Goal: Task Accomplishment & Management: Complete application form

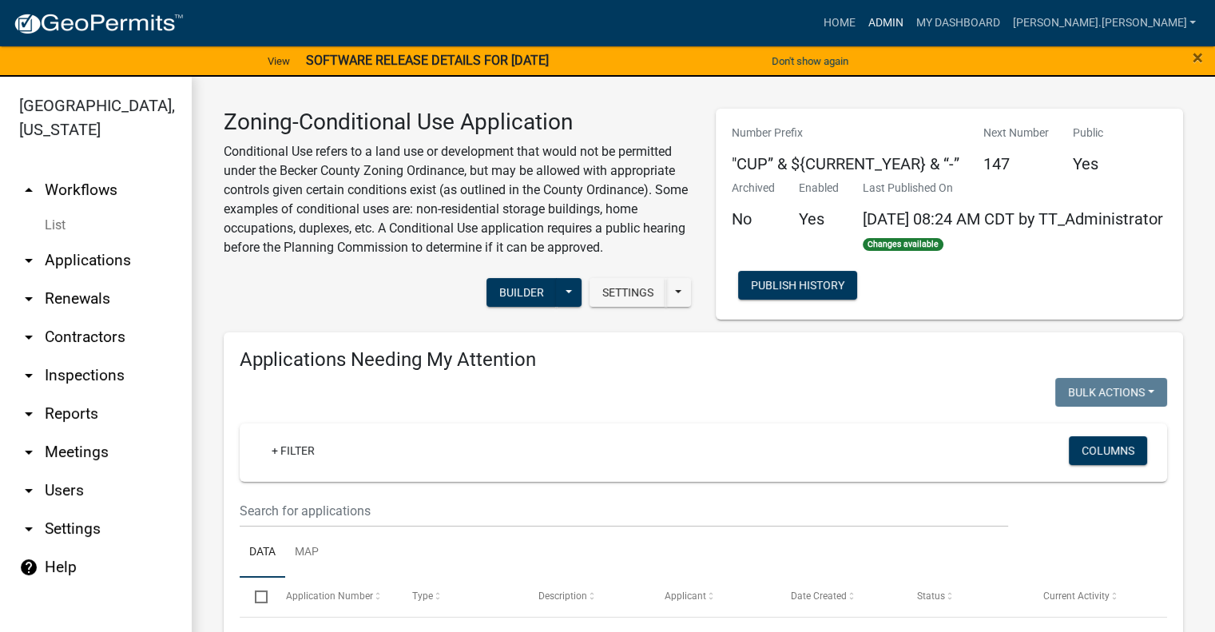
click at [909, 28] on link "Admin" at bounding box center [885, 23] width 48 height 30
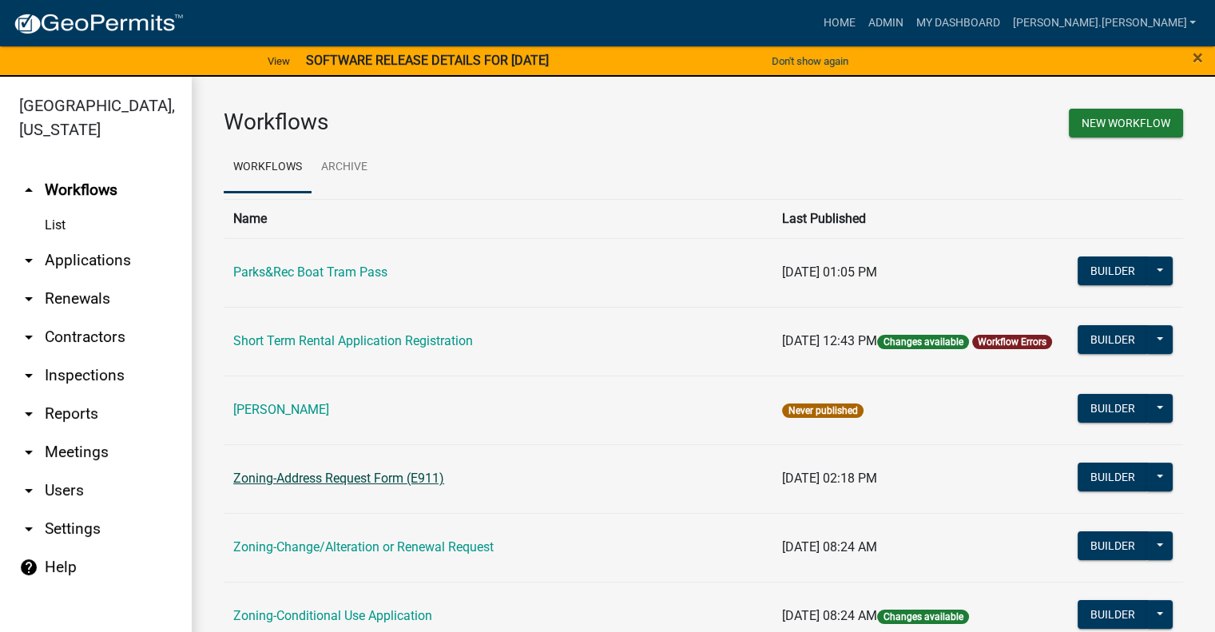
click at [314, 477] on link "Zoning-Address Request Form (E911)" at bounding box center [338, 478] width 211 height 15
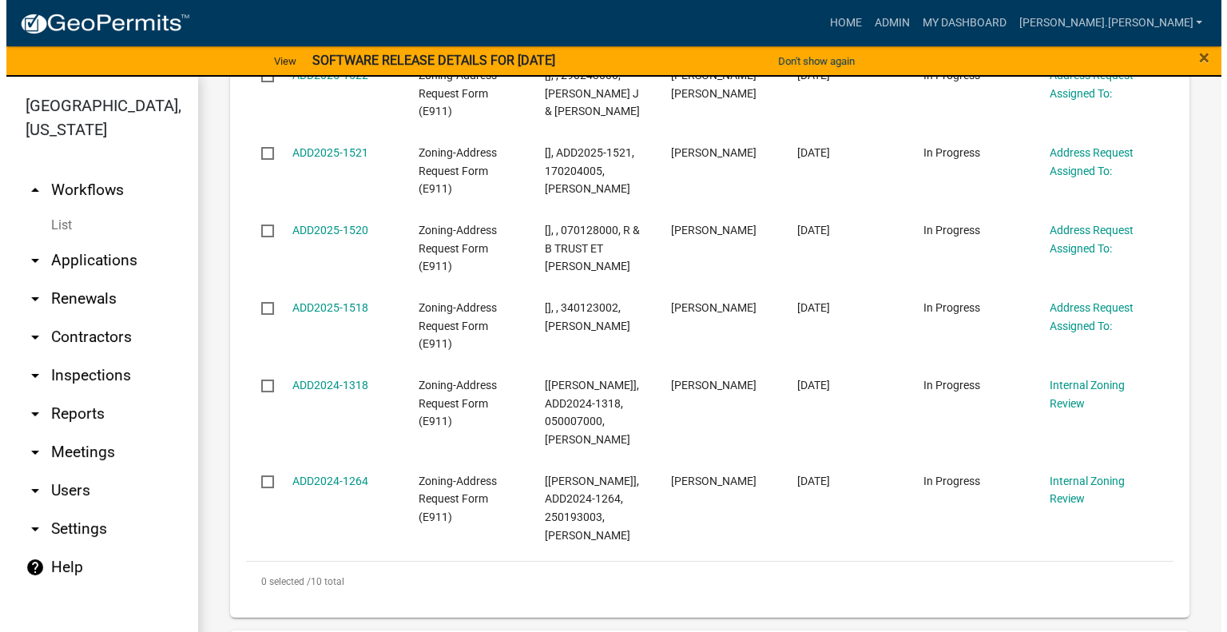
scroll to position [957, 0]
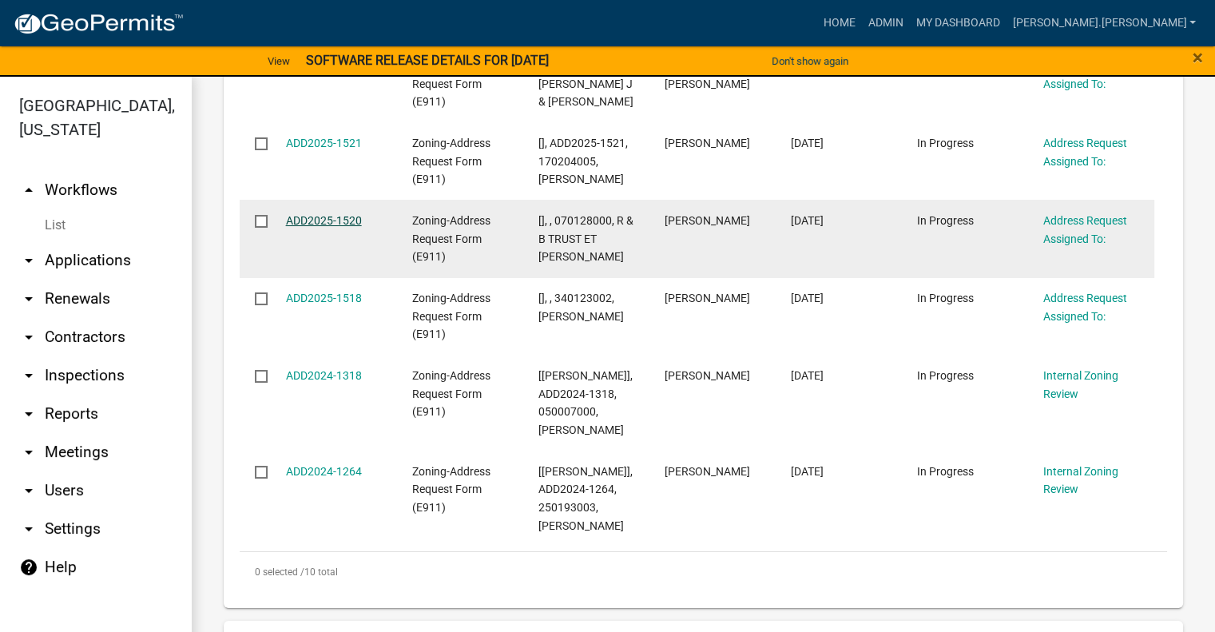
click at [326, 227] on link "ADD2025-1520" at bounding box center [324, 220] width 76 height 13
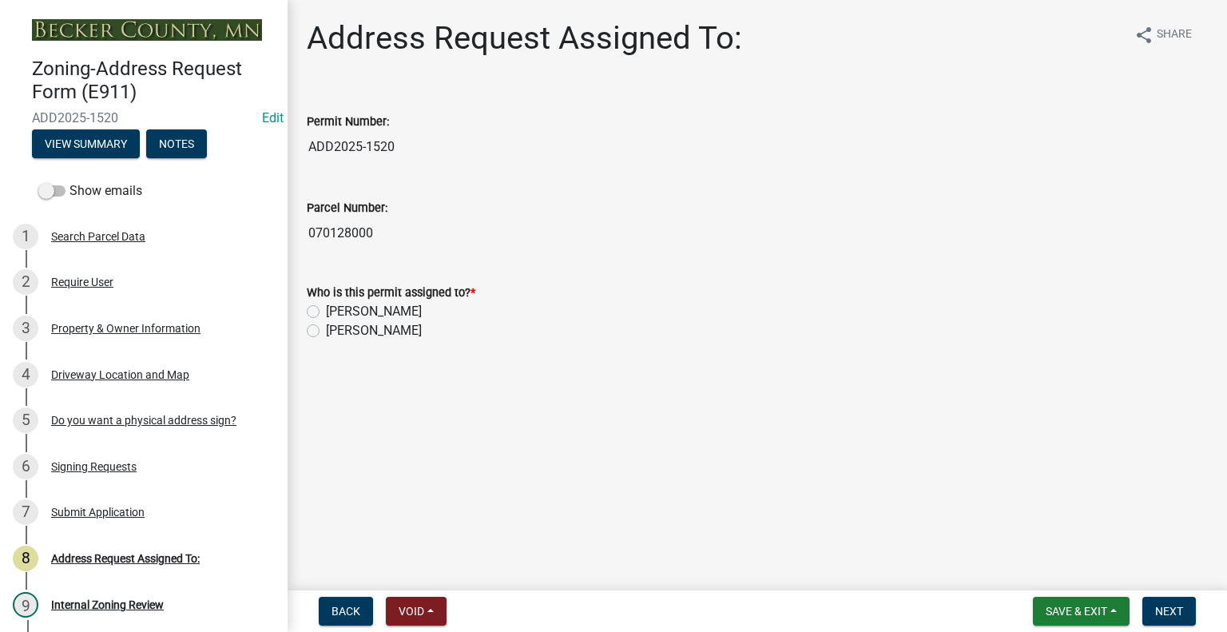
click at [326, 308] on label "[PERSON_NAME]" at bounding box center [374, 311] width 96 height 19
click at [326, 308] on input "[PERSON_NAME]" at bounding box center [331, 307] width 10 height 10
radio input "true"
click at [1170, 608] on span "Next" at bounding box center [1169, 611] width 28 height 13
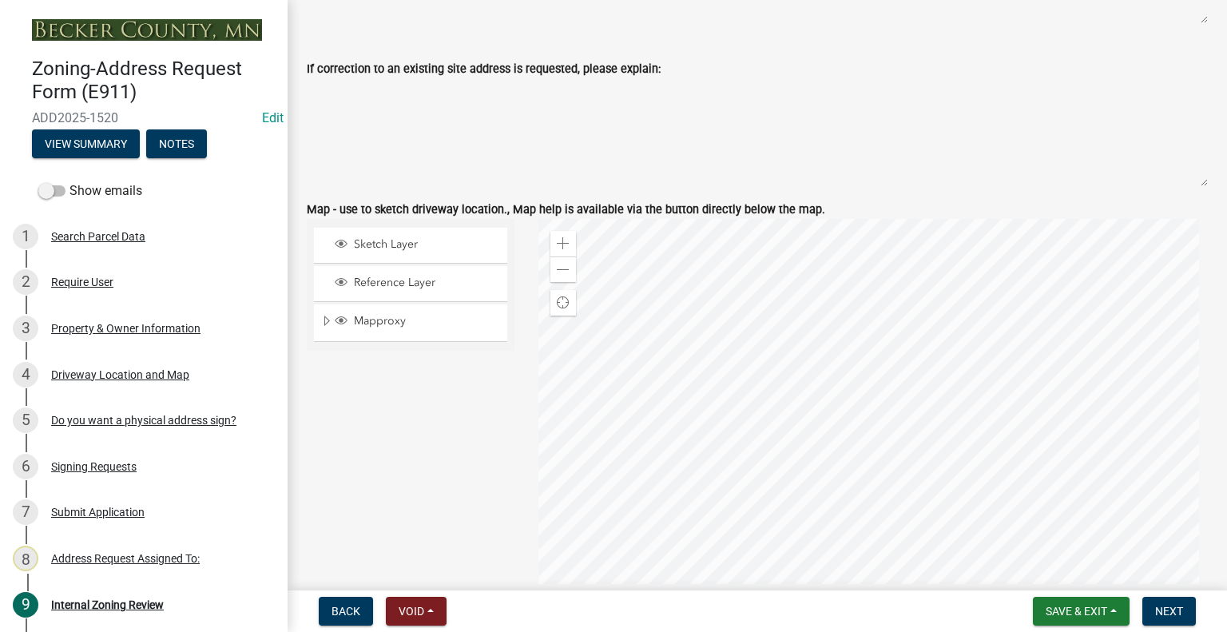
scroll to position [1244, 0]
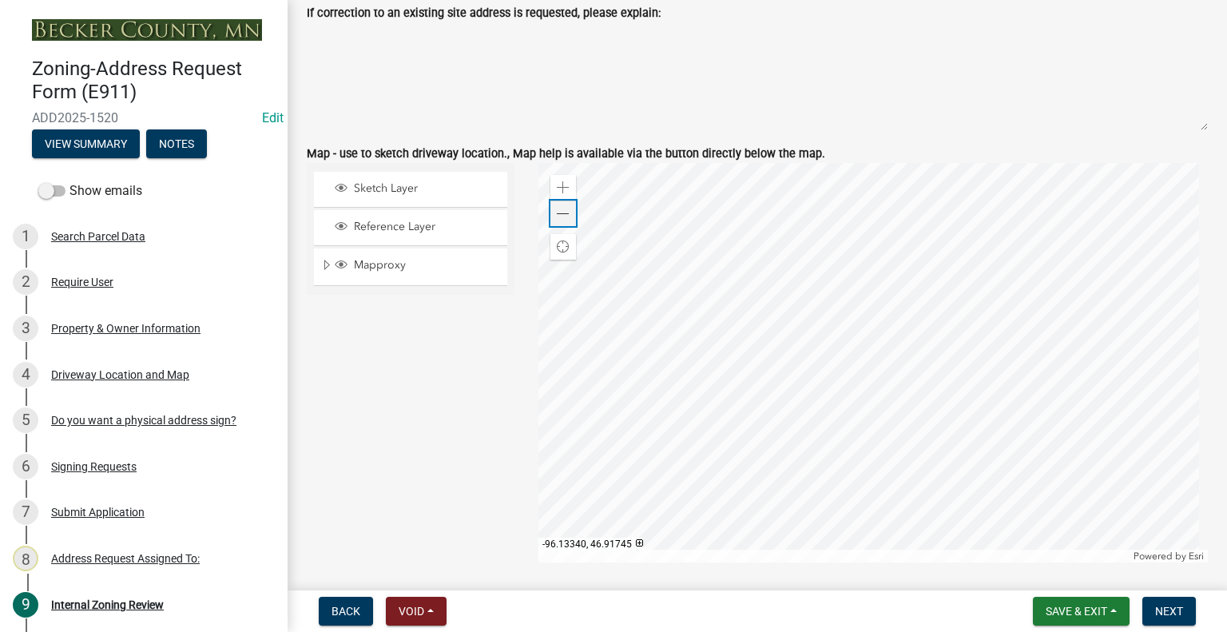
click at [560, 213] on span at bounding box center [563, 214] width 13 height 13
click at [558, 208] on span at bounding box center [563, 214] width 13 height 13
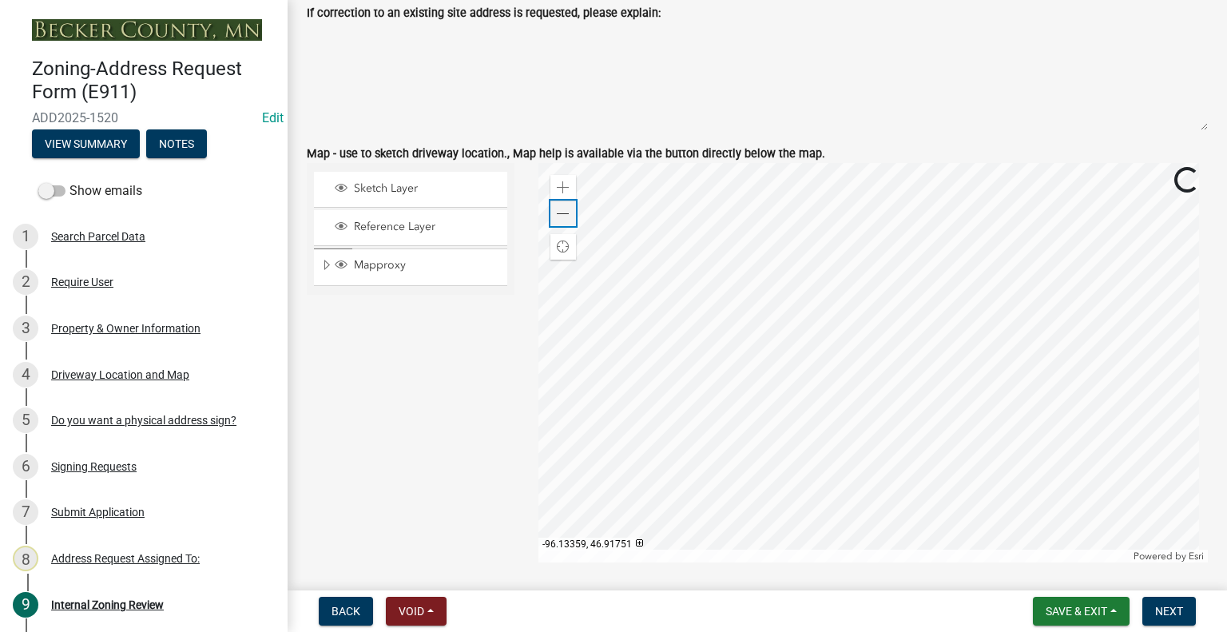
click at [558, 208] on span at bounding box center [563, 214] width 13 height 13
click at [706, 370] on div at bounding box center [873, 362] width 670 height 399
click at [828, 293] on div at bounding box center [873, 362] width 670 height 399
click at [538, 546] on div at bounding box center [873, 362] width 670 height 399
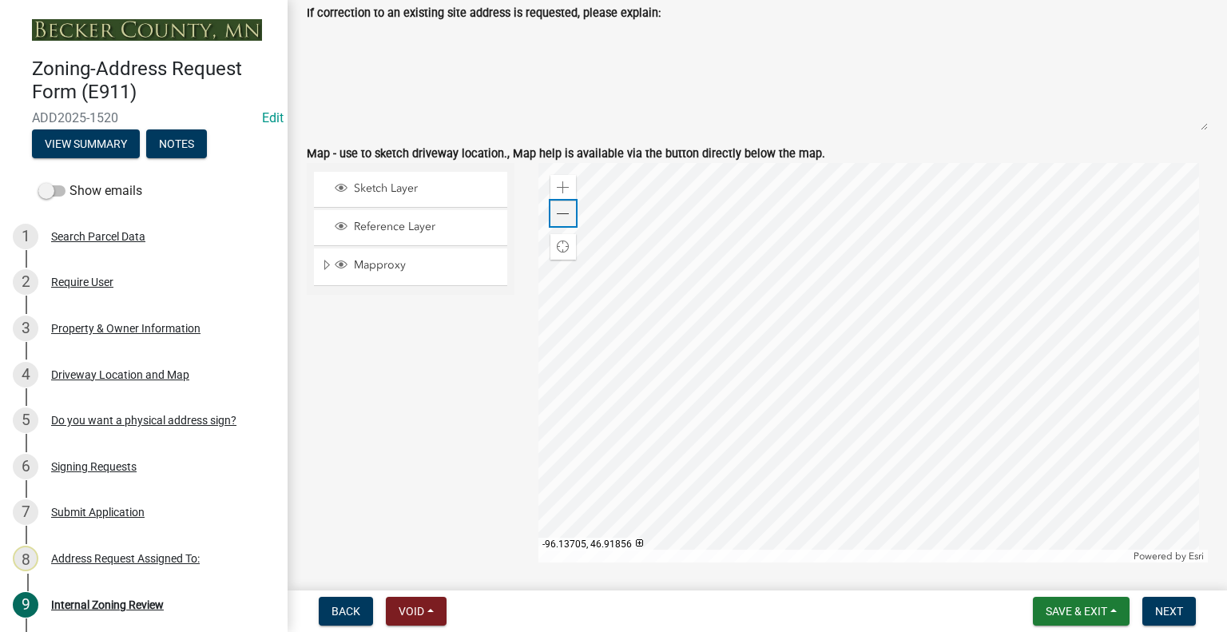
click at [562, 212] on span at bounding box center [563, 214] width 13 height 13
click at [557, 208] on span at bounding box center [563, 214] width 13 height 13
click at [565, 181] on span at bounding box center [563, 187] width 13 height 13
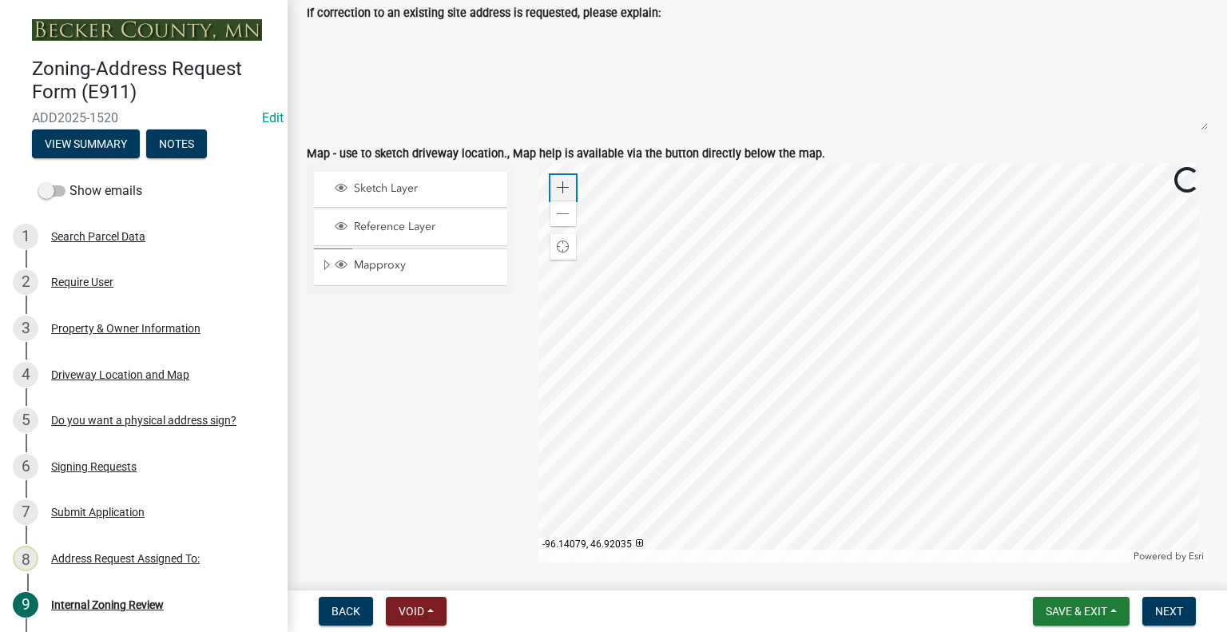
click at [565, 181] on span at bounding box center [563, 187] width 13 height 13
click at [566, 217] on div "Zoom out" at bounding box center [563, 214] width 26 height 26
click at [696, 374] on div at bounding box center [873, 362] width 670 height 399
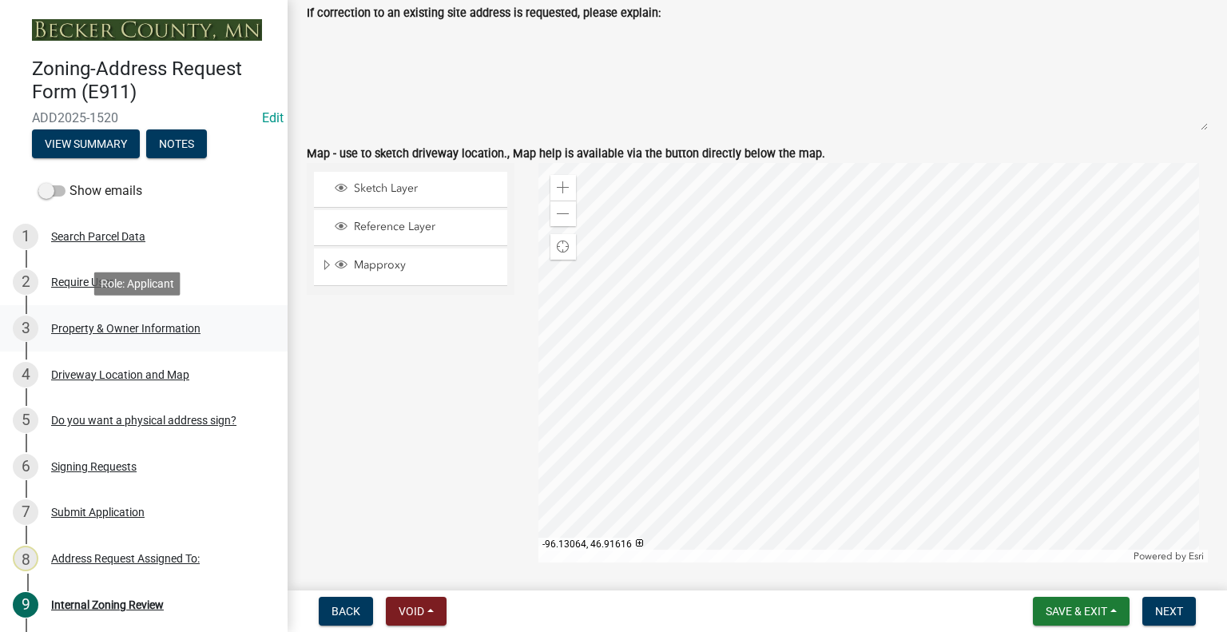
click at [115, 333] on div "Property & Owner Information" at bounding box center [125, 328] width 149 height 11
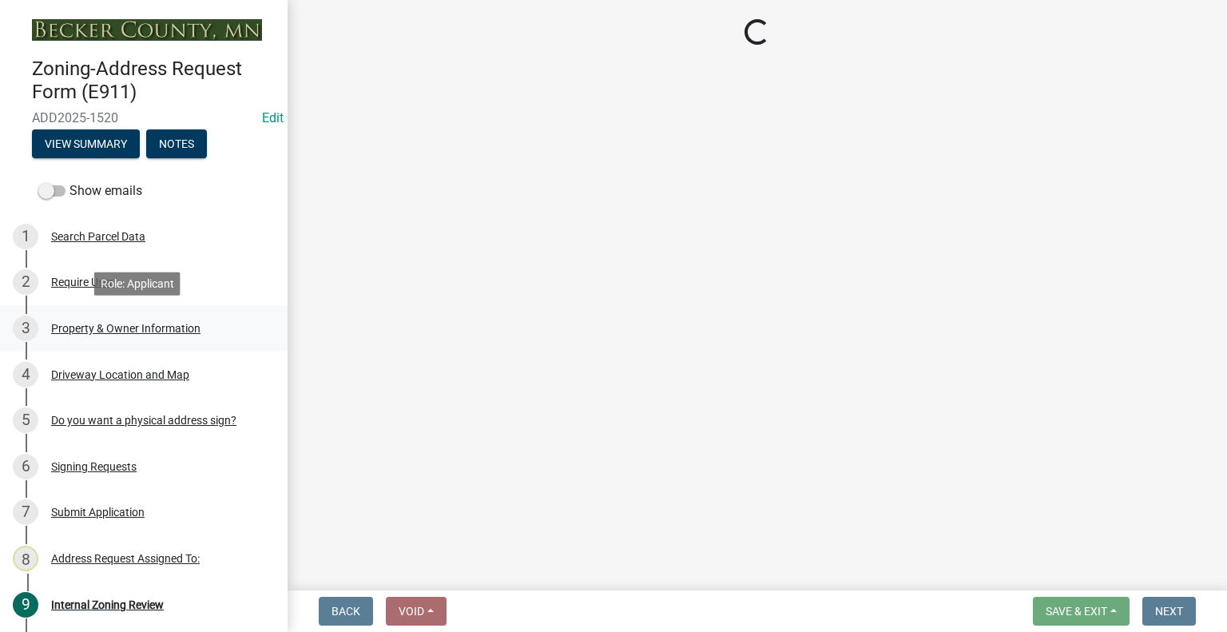
select select "dad9cfe9-136a-4cf0-93b3-445bcb37d873"
select select "089283cf-a855-4b61-bd43-ab3cb6f1e684"
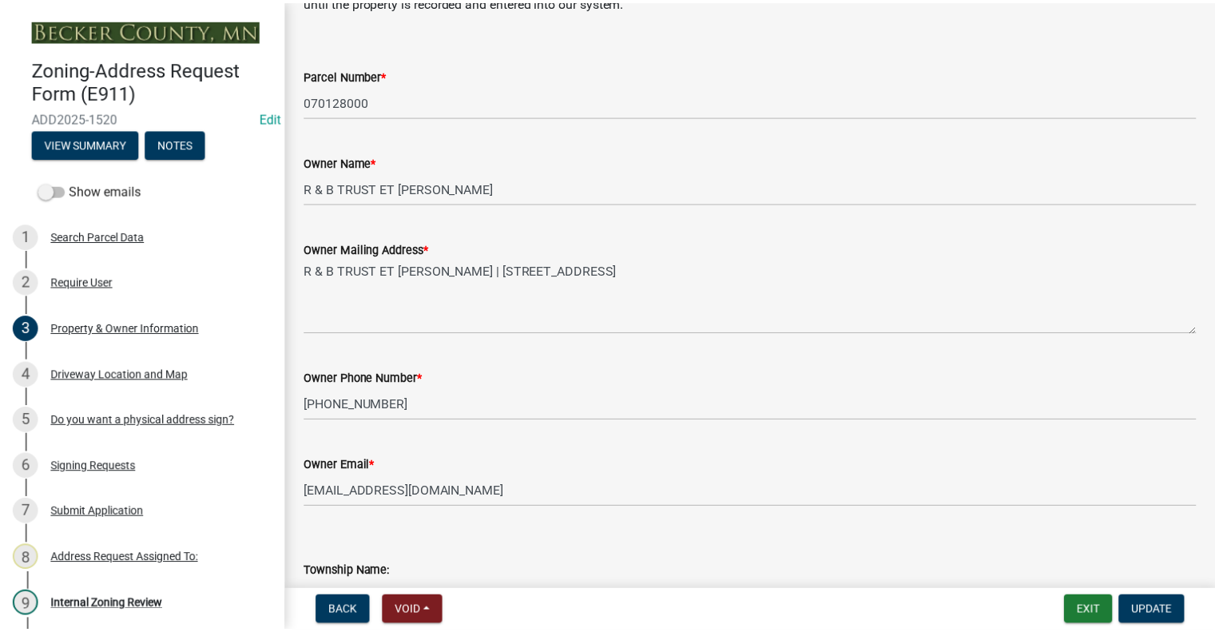
scroll to position [105, 0]
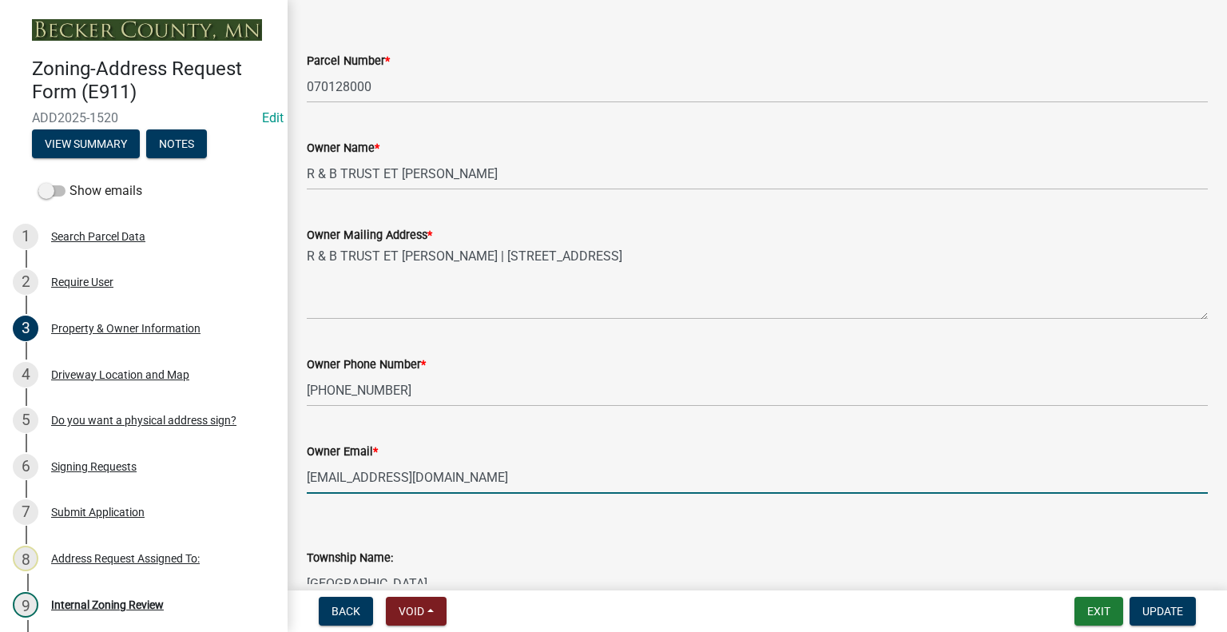
drag, startPoint x: 425, startPoint y: 475, endPoint x: 300, endPoint y: 506, distance: 129.2
click at [345, 486] on input "[EMAIL_ADDRESS][DOMAIN_NAME]" at bounding box center [757, 477] width 901 height 33
drag, startPoint x: 345, startPoint y: 486, endPoint x: 326, endPoint y: 482, distance: 19.6
click at [326, 482] on input "[EMAIL_ADDRESS][DOMAIN_NAME]" at bounding box center [757, 477] width 901 height 33
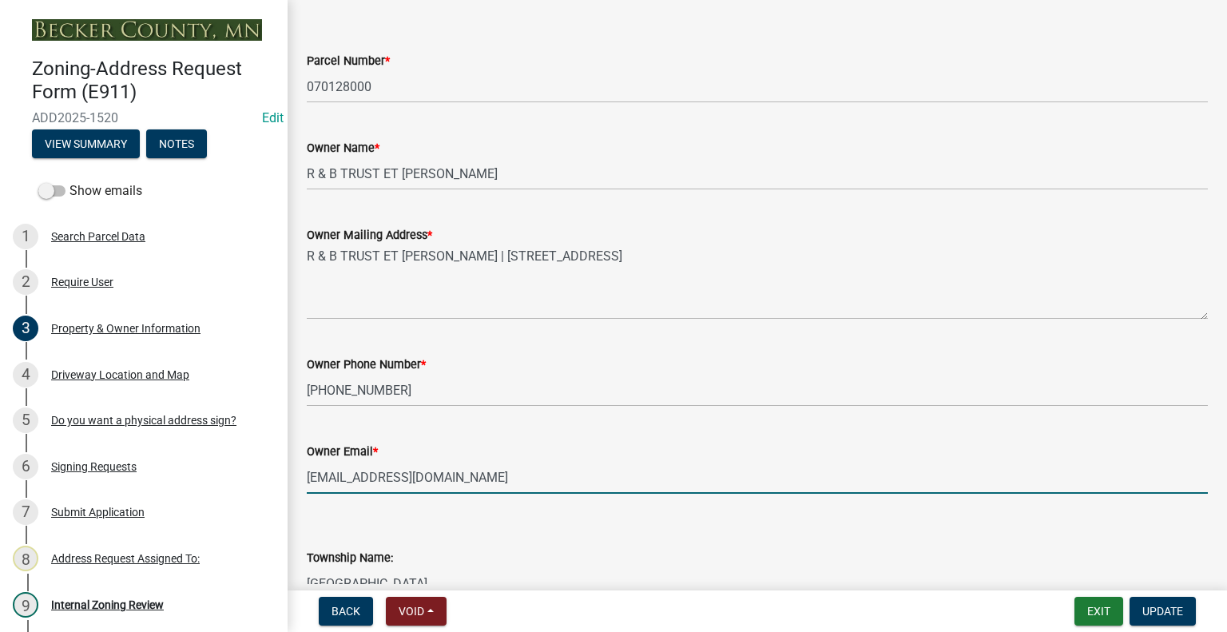
drag, startPoint x: 426, startPoint y: 479, endPoint x: 284, endPoint y: 486, distance: 141.6
click at [284, 486] on div "Zoning-Address Request Form (E911) ADD2025-1520 Edit View Summary Notes Show em…" at bounding box center [613, 316] width 1227 height 632
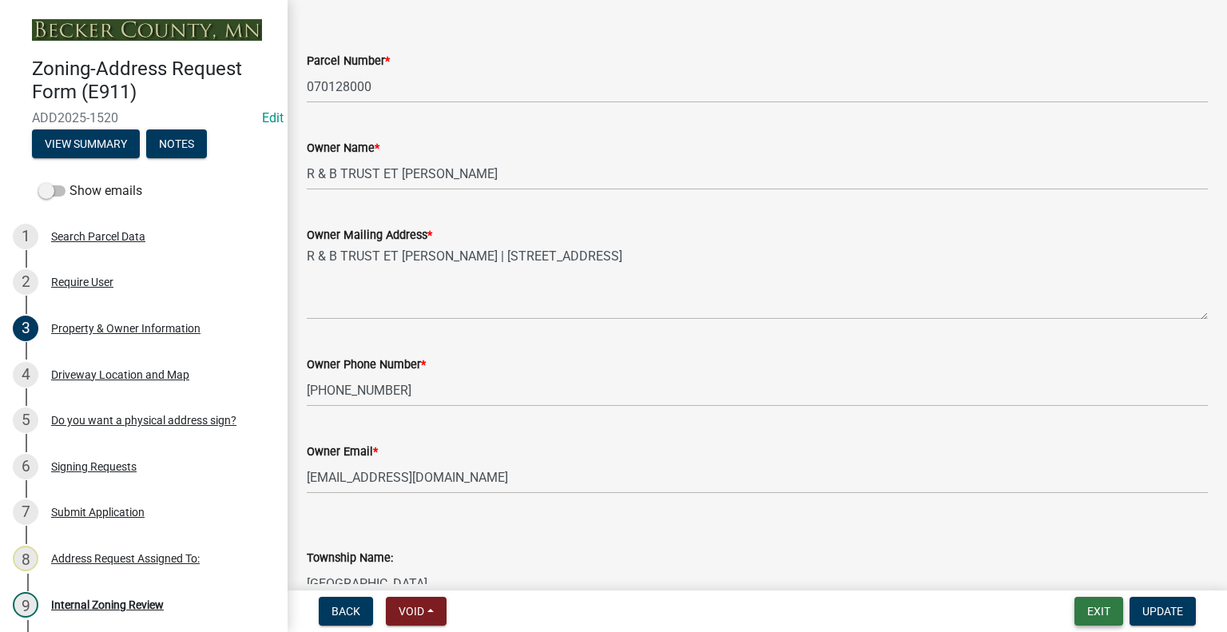
click at [1103, 610] on button "Exit" at bounding box center [1098, 611] width 49 height 29
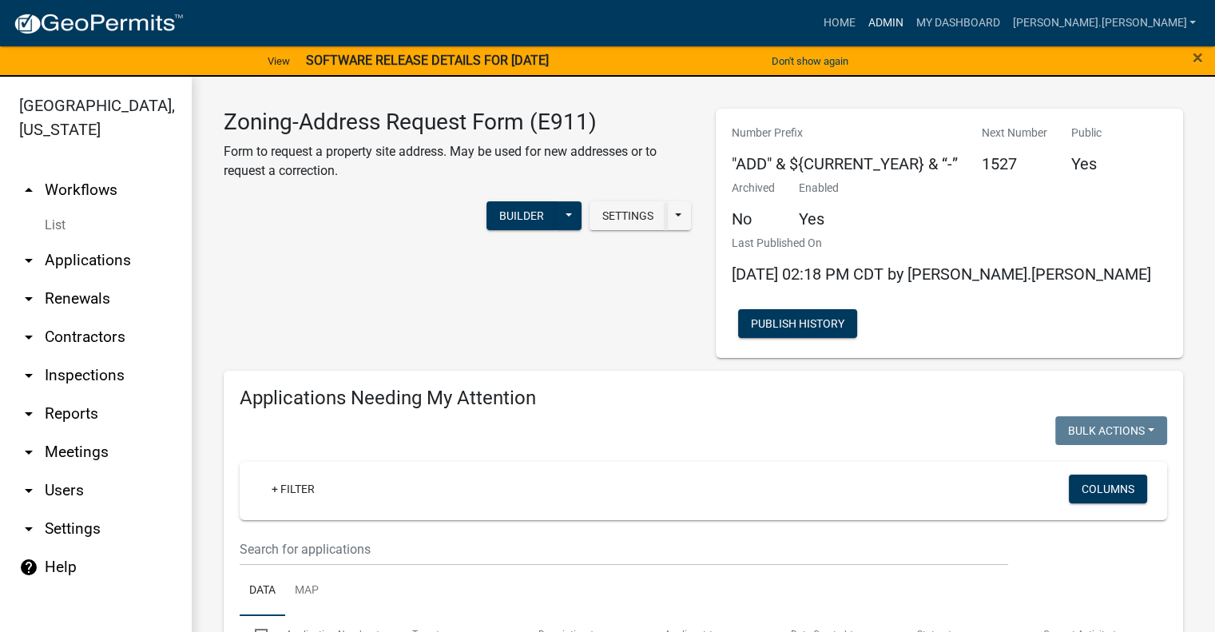
click at [909, 23] on link "Admin" at bounding box center [885, 23] width 48 height 30
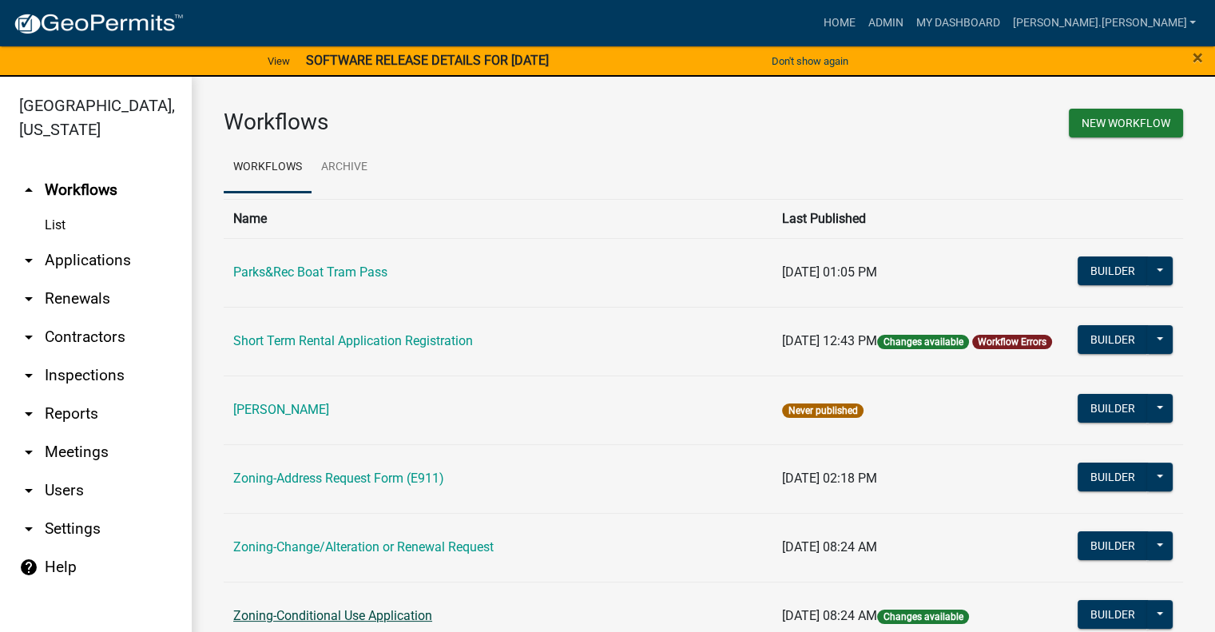
click at [383, 611] on link "Zoning-Conditional Use Application" at bounding box center [332, 615] width 199 height 15
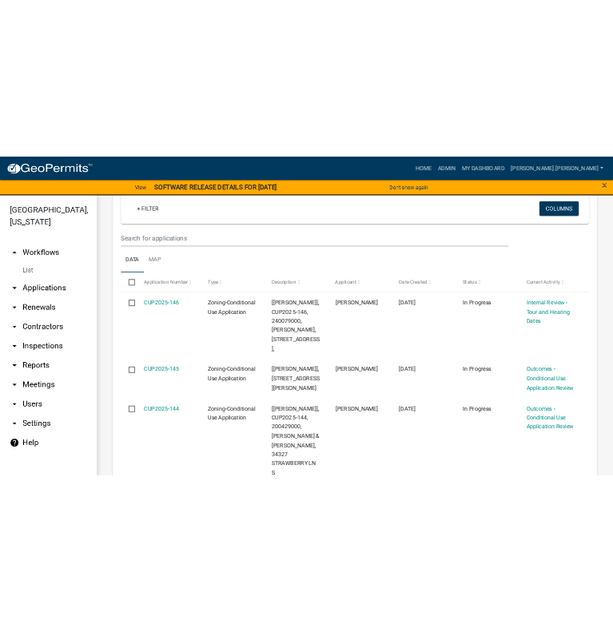
scroll to position [552, 0]
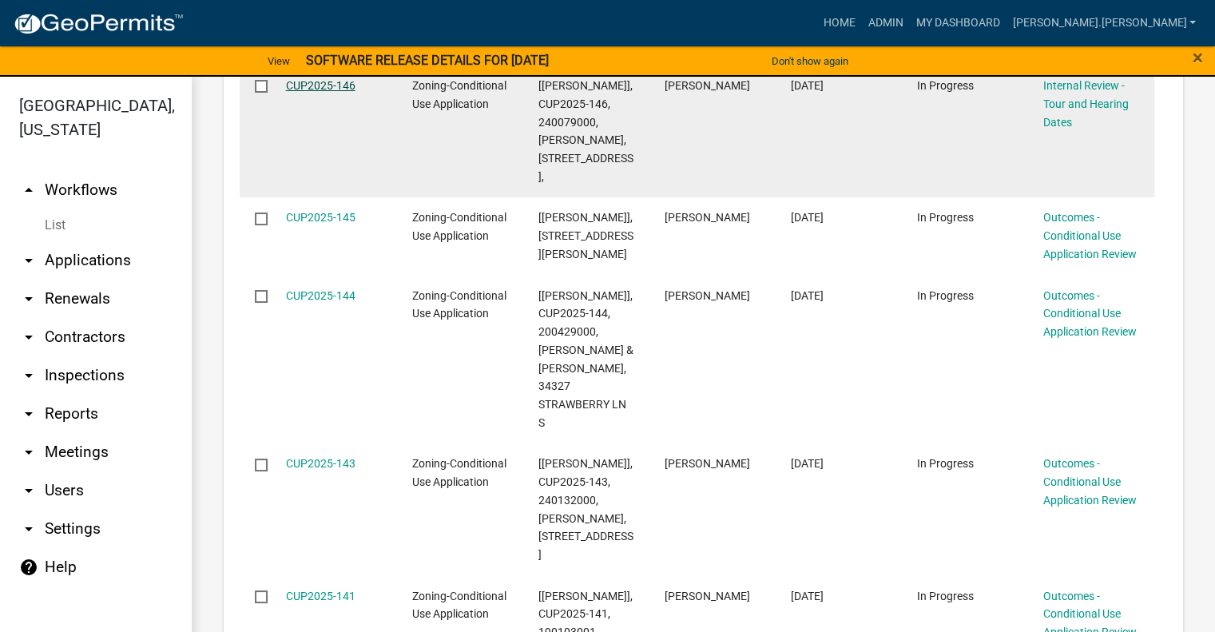
click at [320, 92] on link "CUP2025-146" at bounding box center [320, 85] width 69 height 13
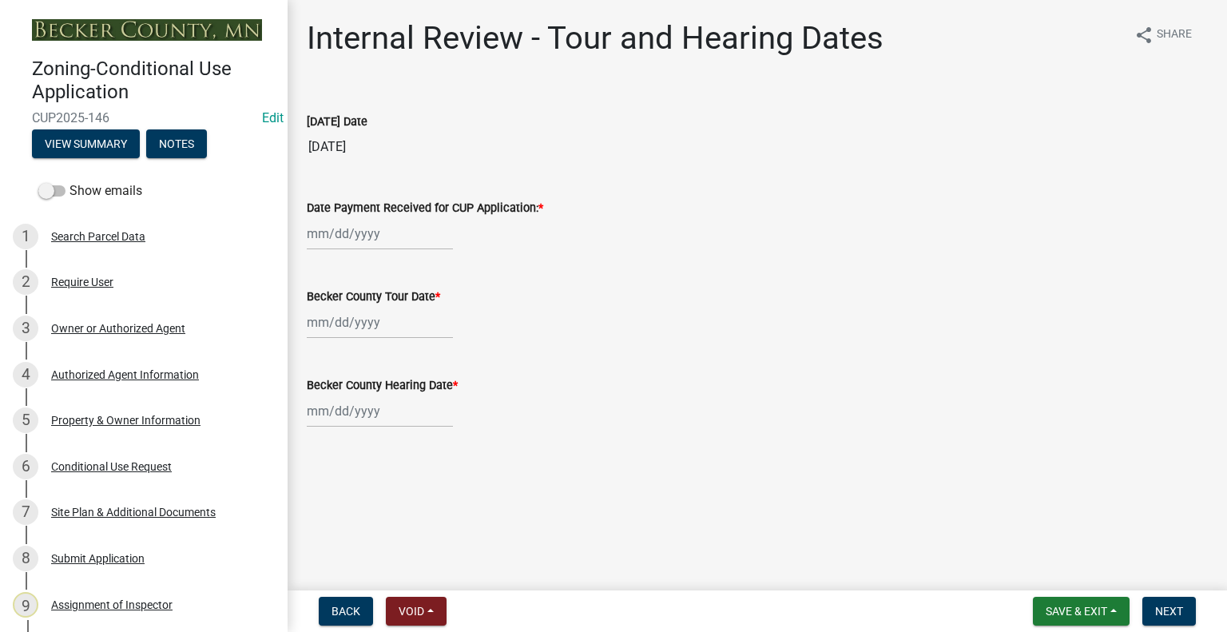
select select "9"
select select "2025"
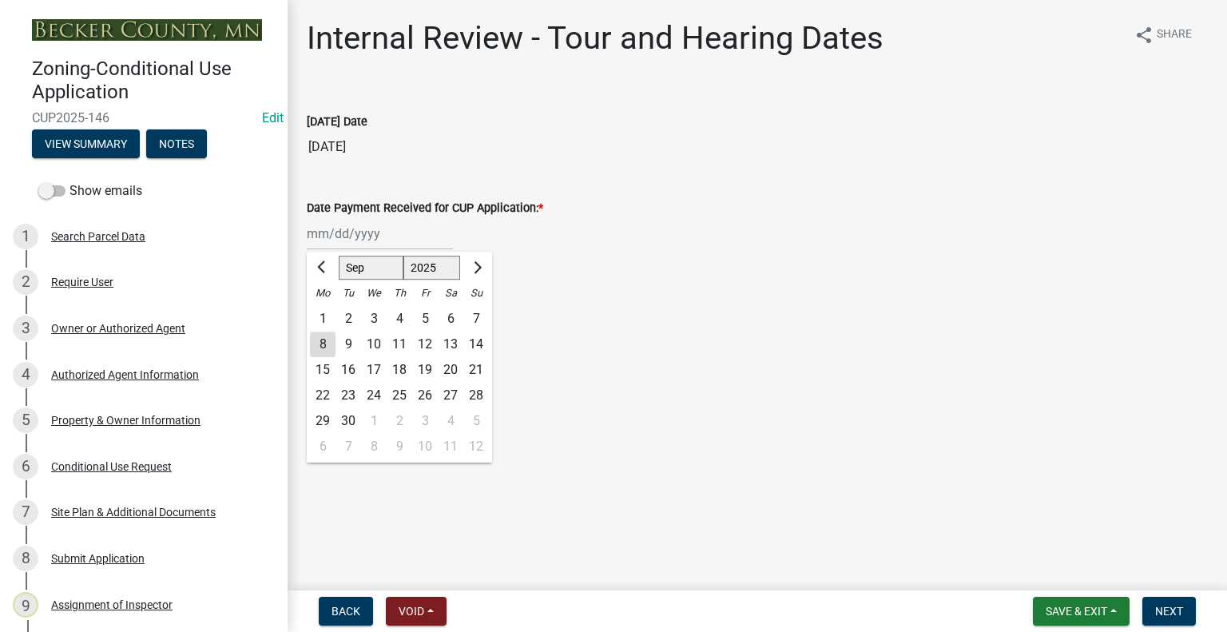
click at [312, 233] on div "[PERSON_NAME] Feb Mar Apr [PERSON_NAME][DATE] Oct Nov [DATE] 1526 1527 1528 152…" at bounding box center [380, 233] width 146 height 33
click at [323, 341] on div "8" at bounding box center [323, 345] width 26 height 26
type input "[DATE]"
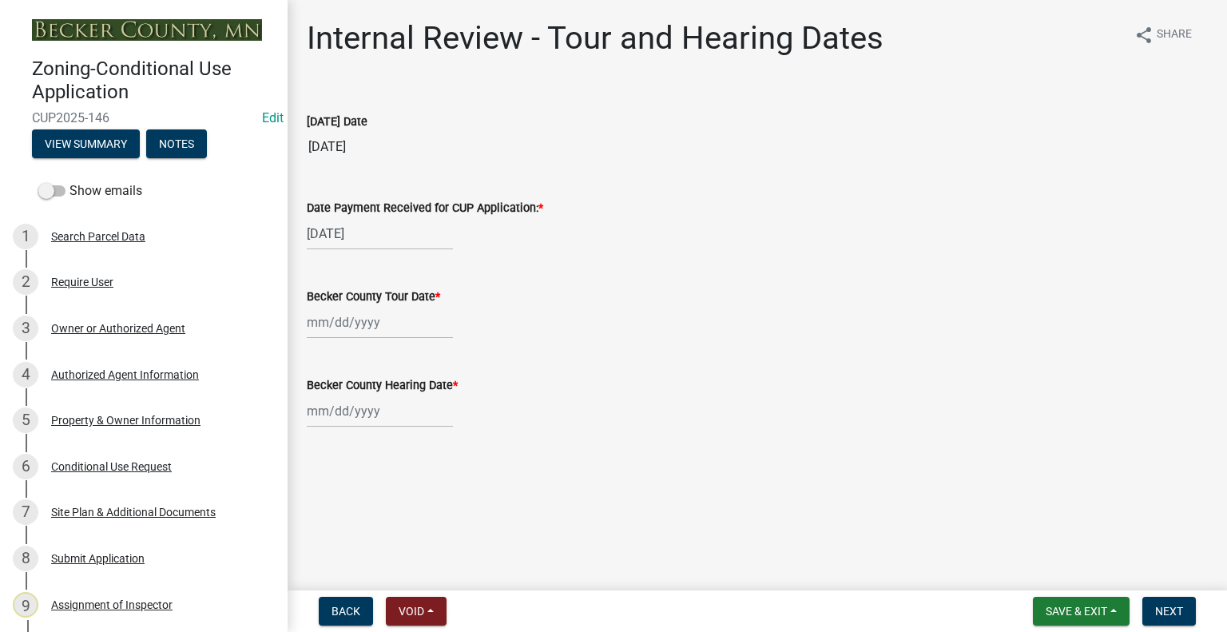
click at [776, 488] on main "Internal Review - Tour and Hearing Dates share Share [DATE] Date [DATE] Date Pa…" at bounding box center [757, 292] width 939 height 584
click at [312, 319] on div at bounding box center [380, 322] width 146 height 33
select select "9"
select select "2025"
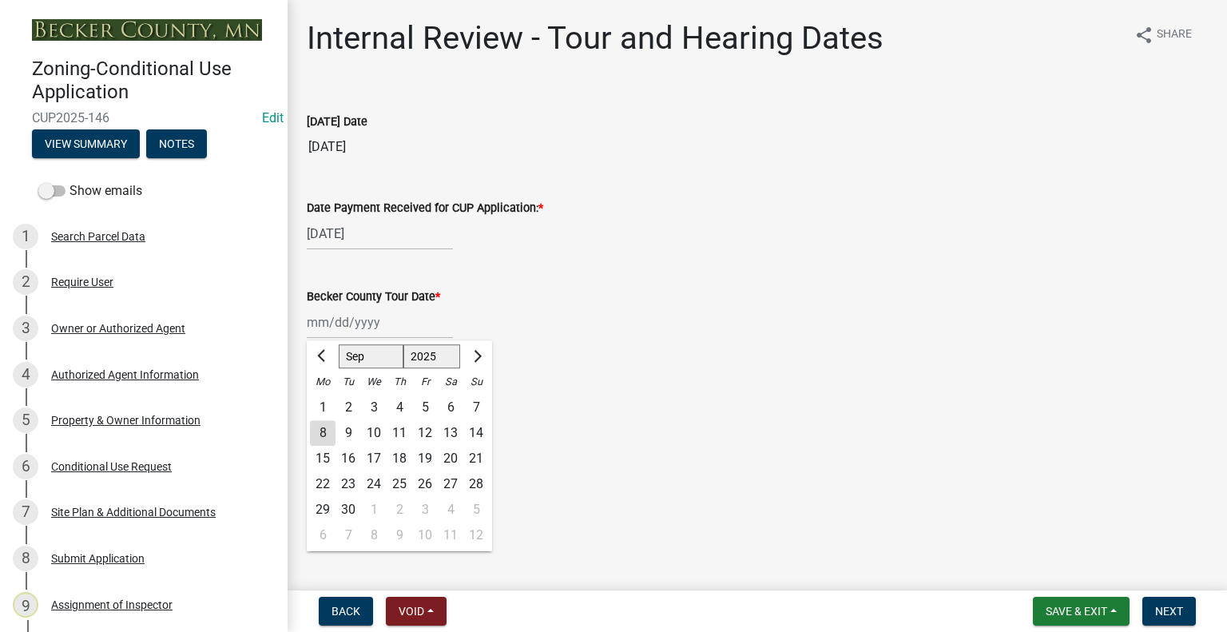
click at [375, 462] on div "17" at bounding box center [374, 459] width 26 height 26
type input "[DATE]"
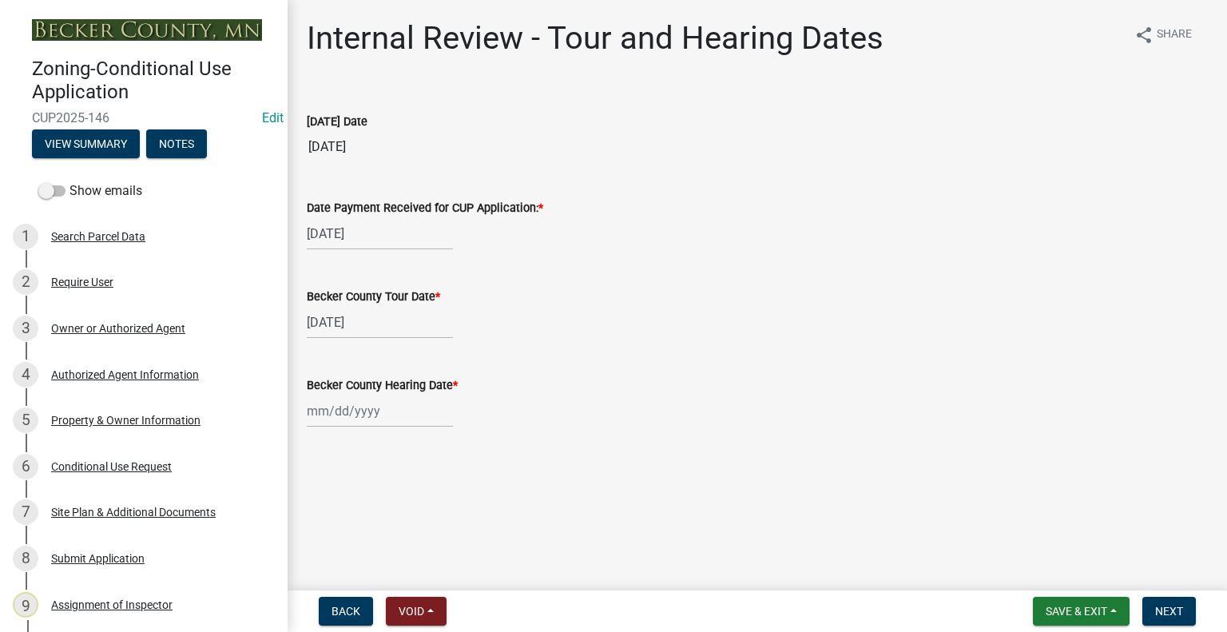
click at [363, 416] on div at bounding box center [380, 411] width 146 height 33
select select "9"
select select "2025"
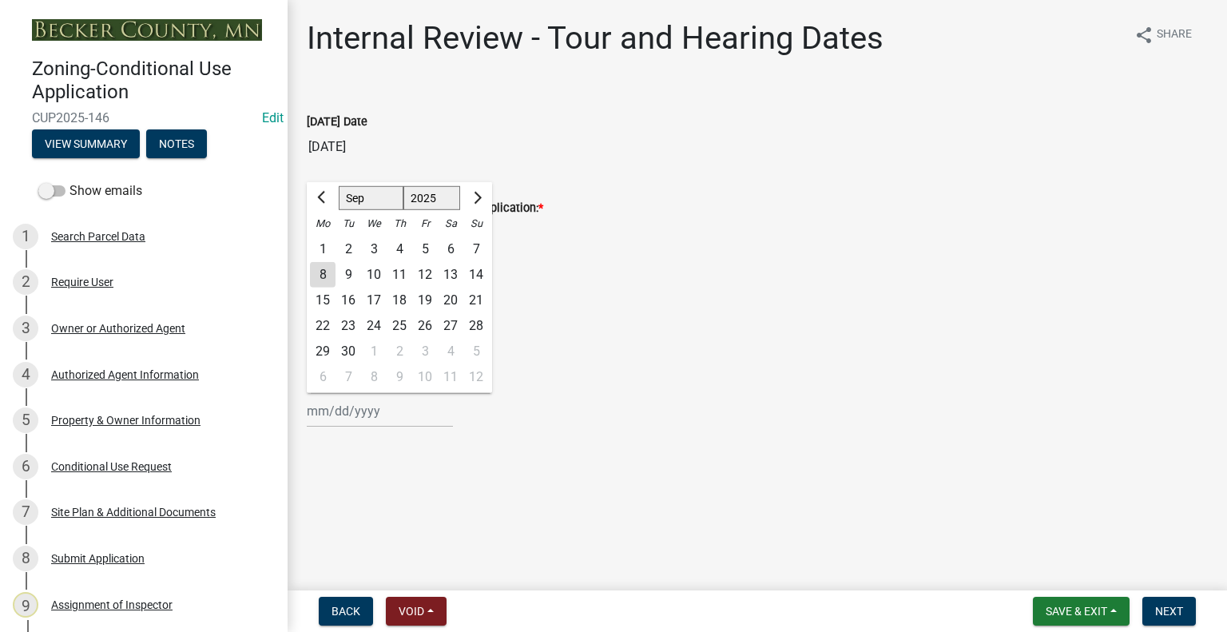
click at [367, 324] on div "24" at bounding box center [374, 326] width 26 height 26
type input "[DATE]"
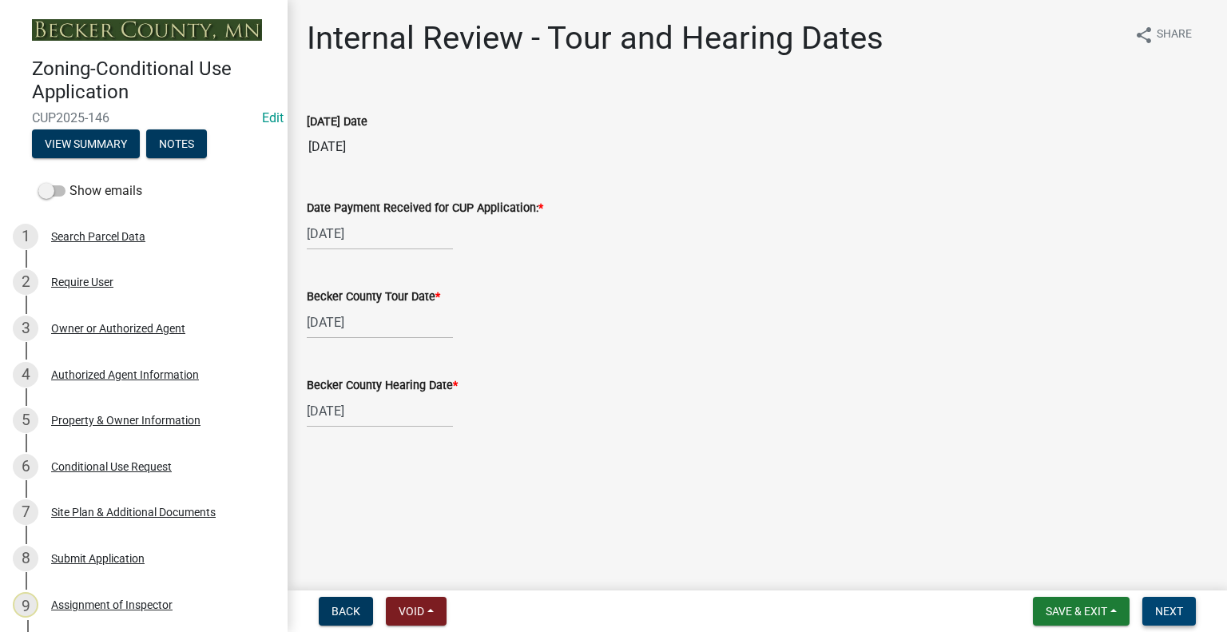
click at [1179, 606] on span "Next" at bounding box center [1169, 611] width 28 height 13
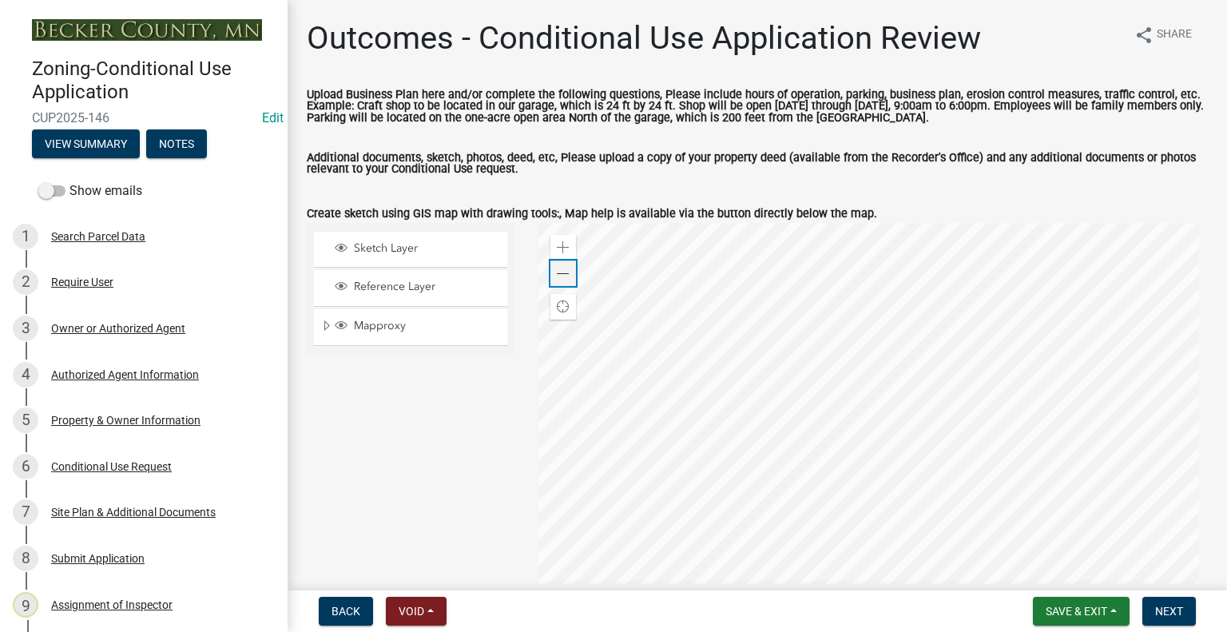
click at [557, 276] on span at bounding box center [563, 274] width 13 height 13
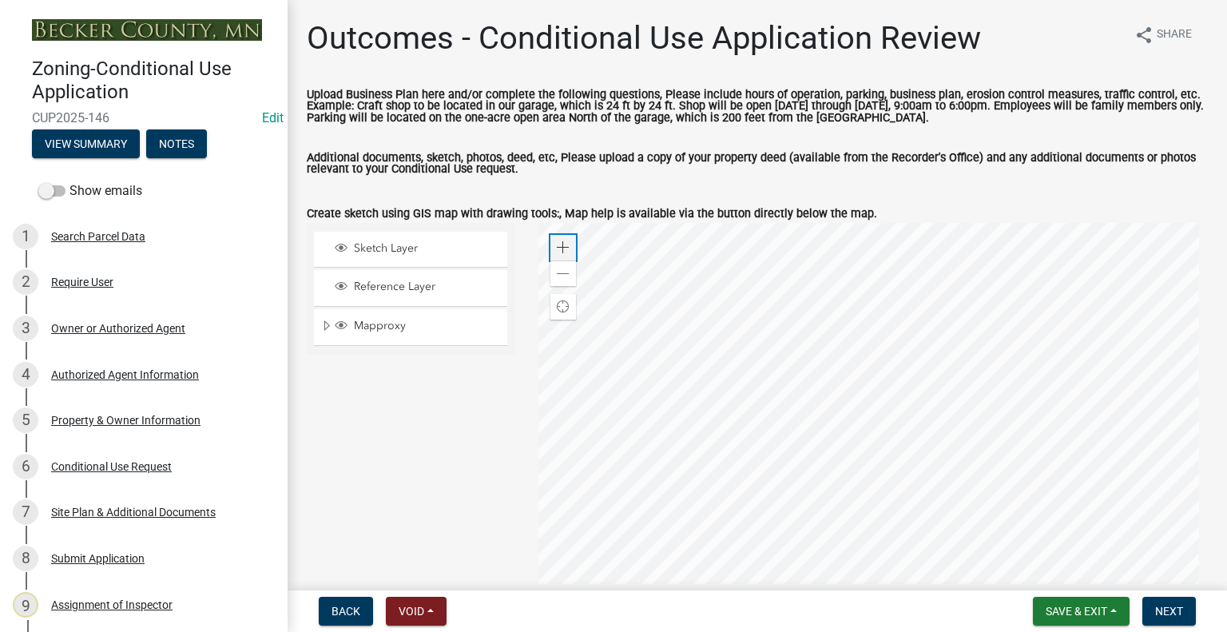
click at [559, 252] on span at bounding box center [563, 247] width 13 height 13
click at [147, 323] on div "Owner or Authorized Agent" at bounding box center [118, 328] width 134 height 11
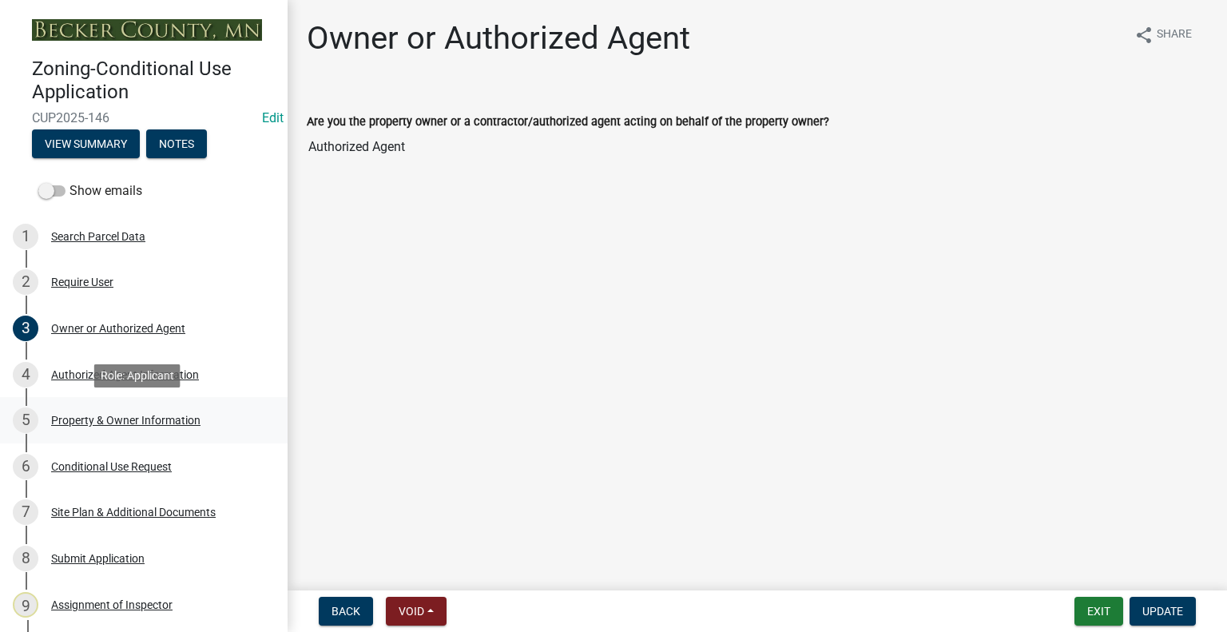
click at [148, 423] on div "Property & Owner Information" at bounding box center [125, 420] width 149 height 11
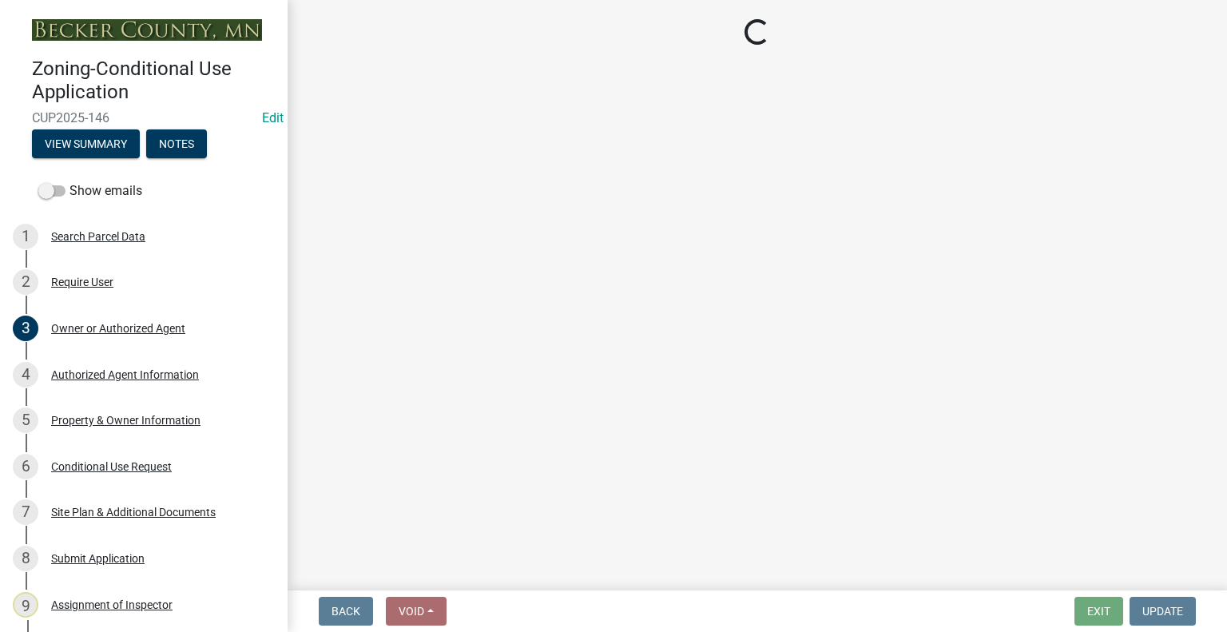
select select "5410f557-fef7-4bfd-8544-6d7081686d09"
select select "0e79f035-f2f6-43fe-a462-01258263bb7e"
